Goal: Information Seeking & Learning: Learn about a topic

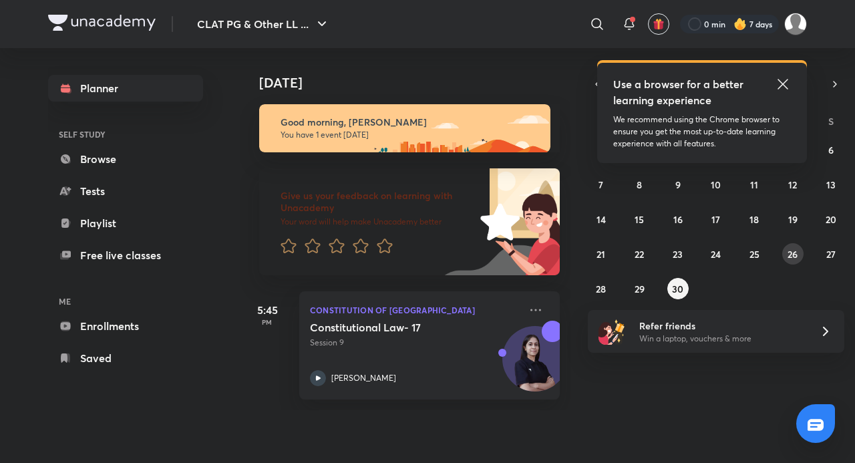
click at [788, 252] on abbr "26" at bounding box center [792, 254] width 10 height 13
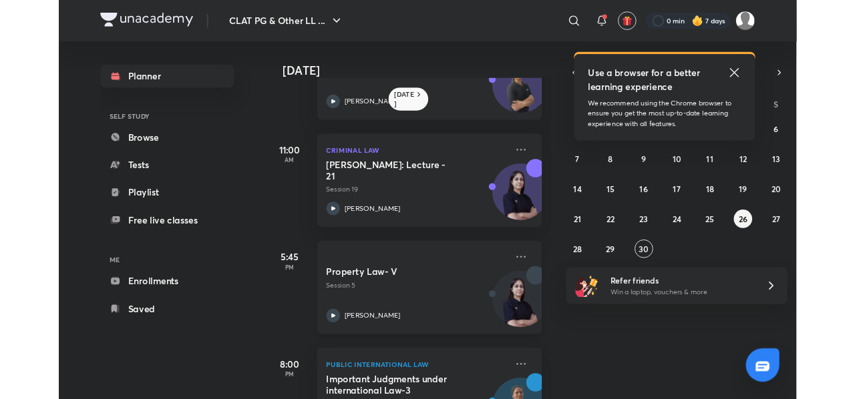
scroll to position [146, 0]
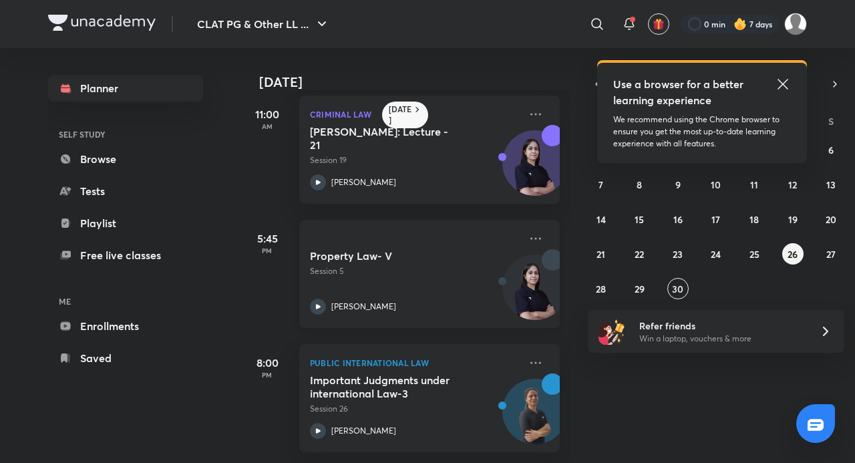
click at [467, 249] on h5 "Property Law- V" at bounding box center [393, 255] width 166 height 13
